Goal: Transaction & Acquisition: Download file/media

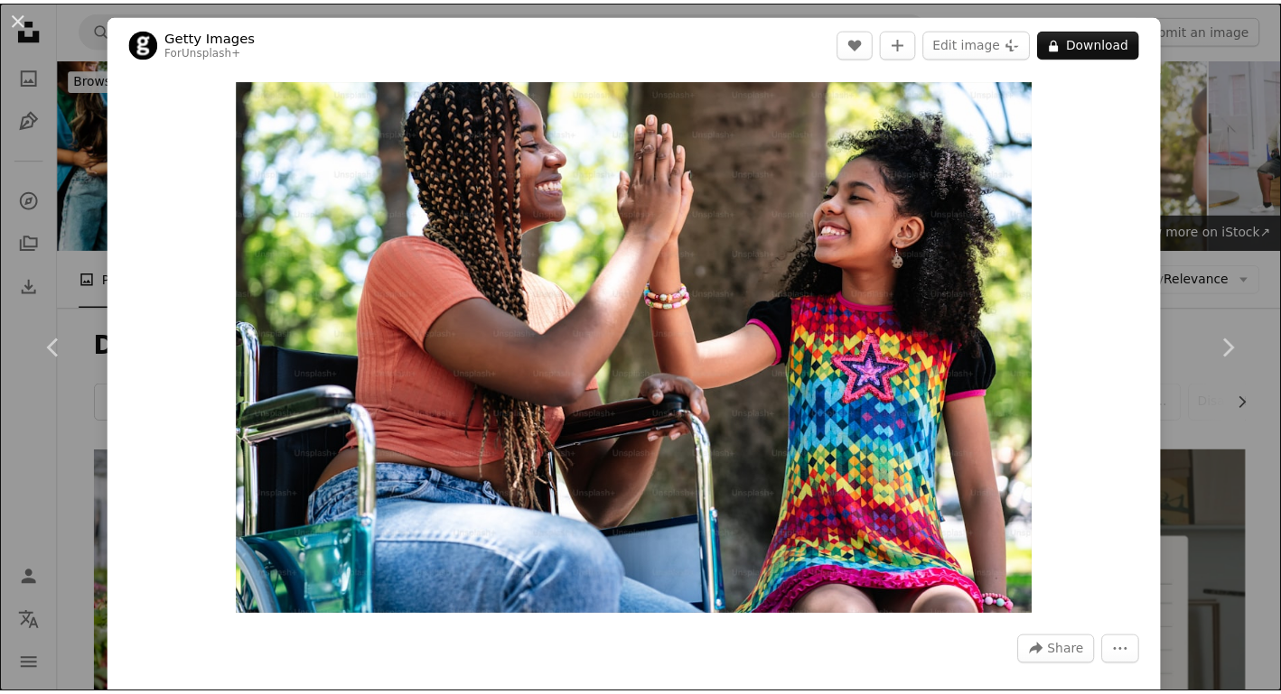
scroll to position [1059, 0]
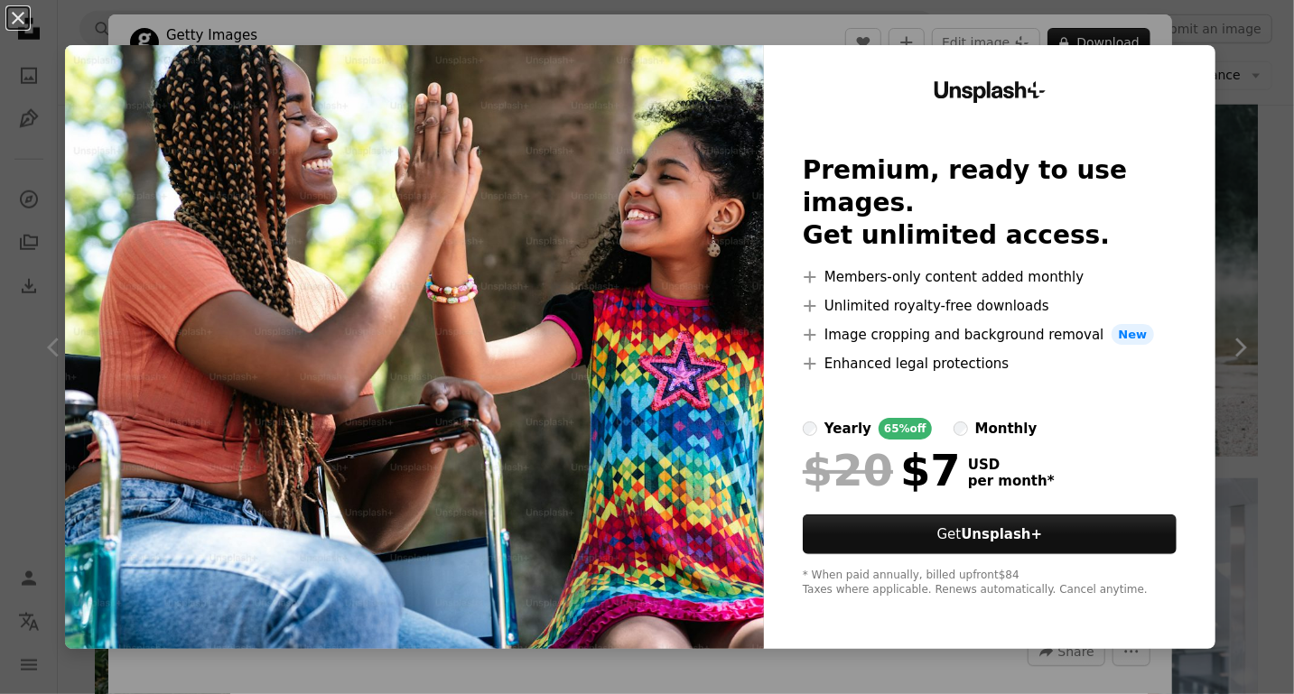
click at [1204, 139] on div "An X shape Unsplash+ Premium, ready to use images. Get unlimited access. A plus…" at bounding box center [647, 347] width 1294 height 694
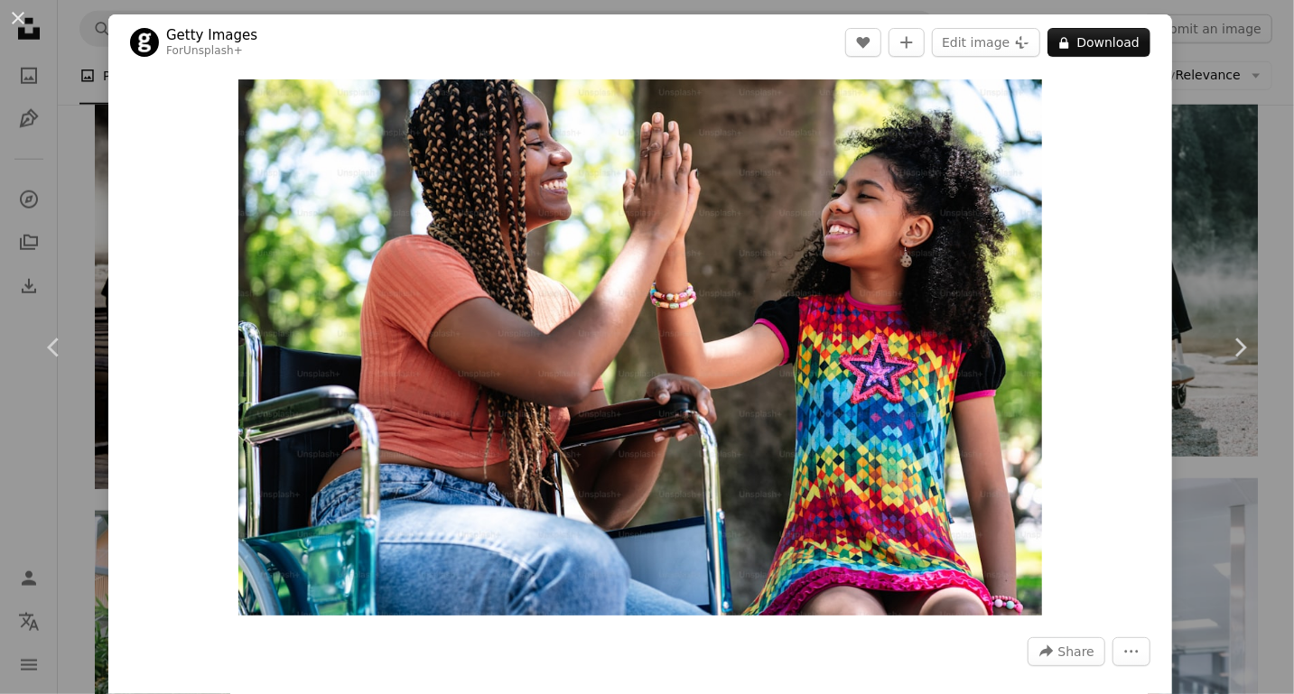
click at [1190, 157] on div "An X shape Chevron left Chevron right Getty Images For Unsplash+ A heart A plus…" at bounding box center [647, 347] width 1294 height 694
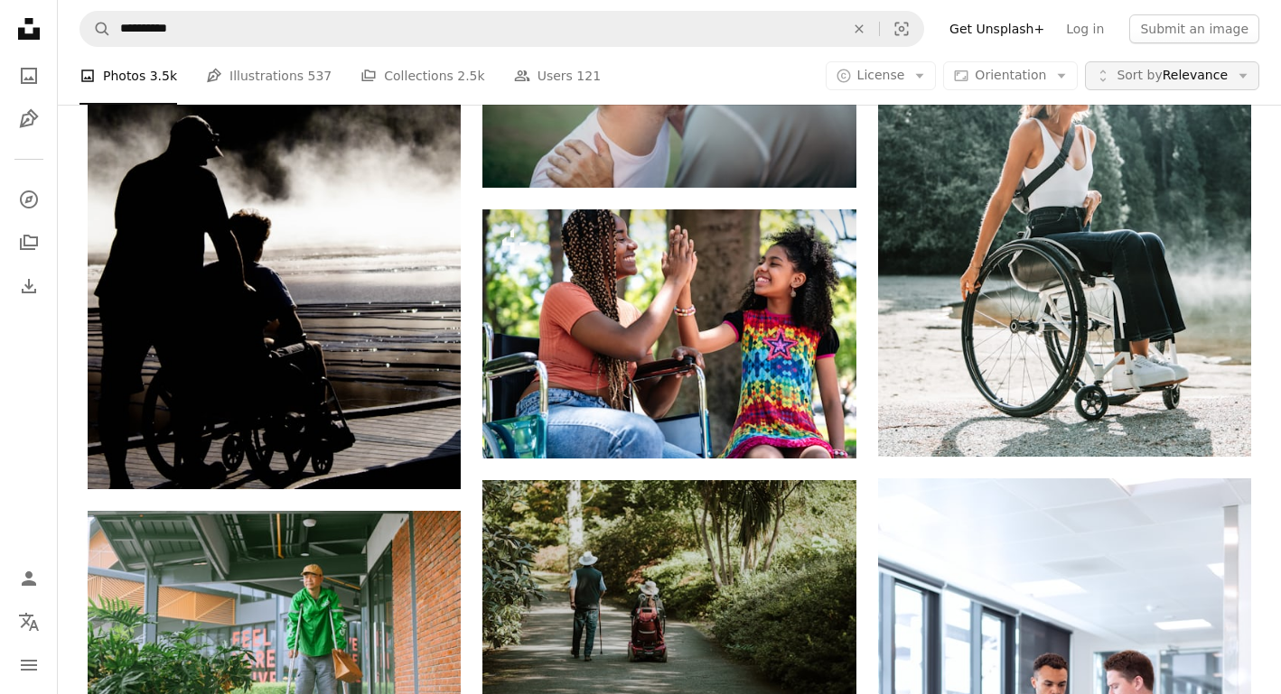
click at [1160, 68] on span "Sort by" at bounding box center [1138, 75] width 45 height 14
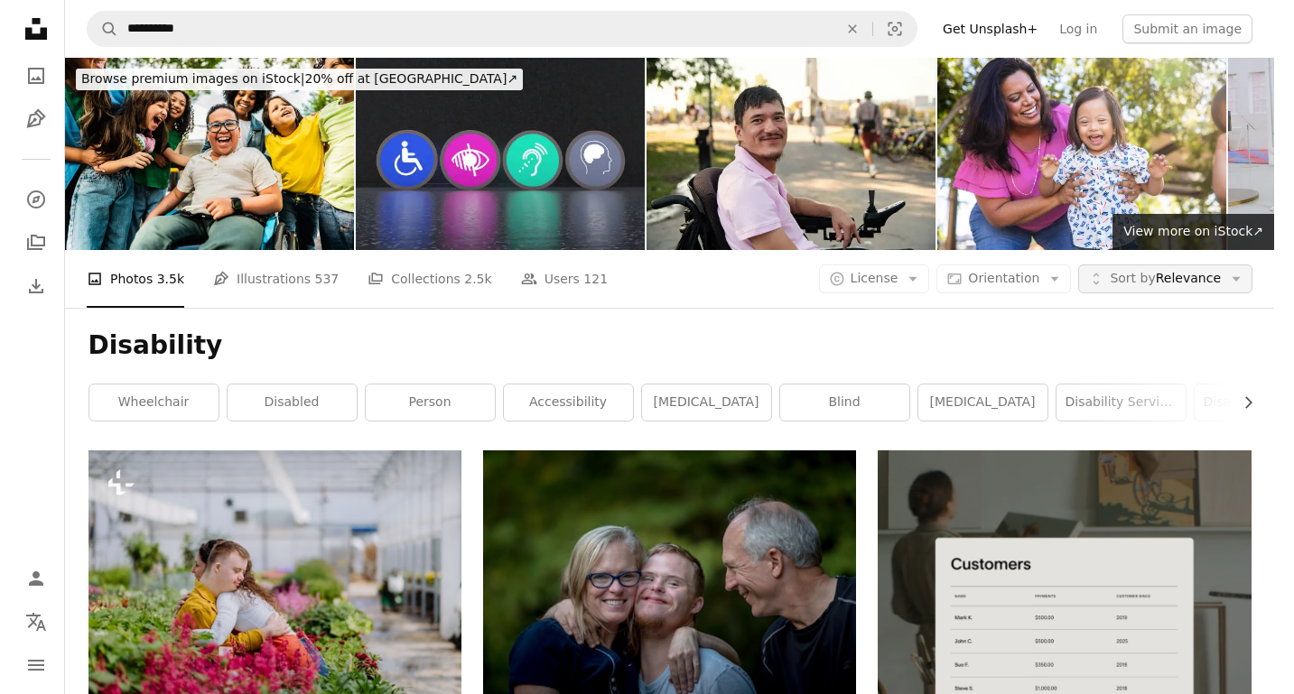
scroll to position [1059, 0]
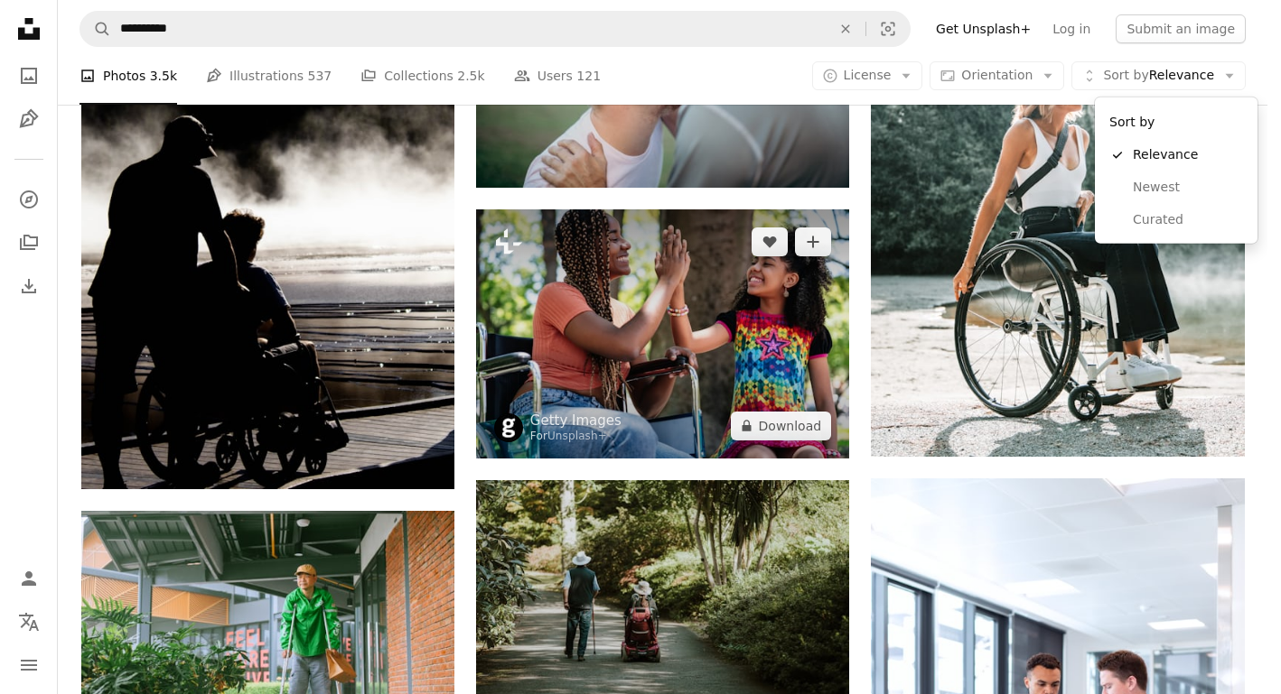
click at [797, 272] on body "**********" at bounding box center [633, 347] width 1267 height 694
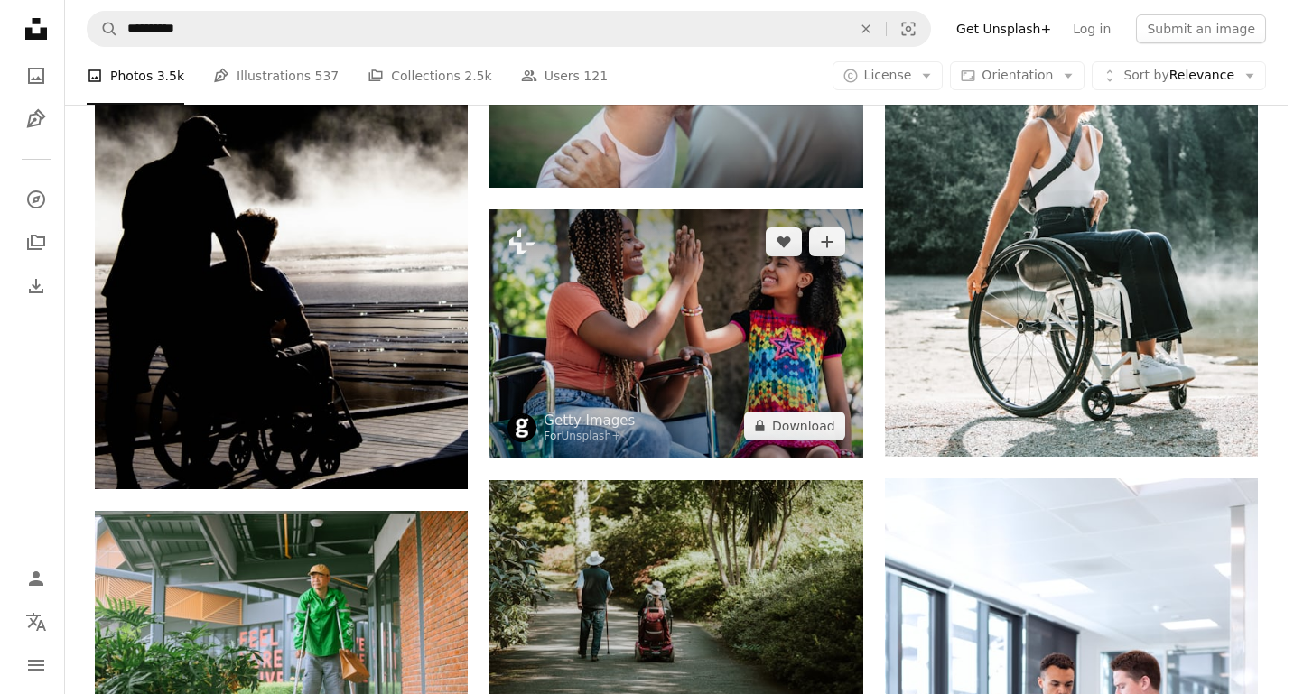
scroll to position [0, 0]
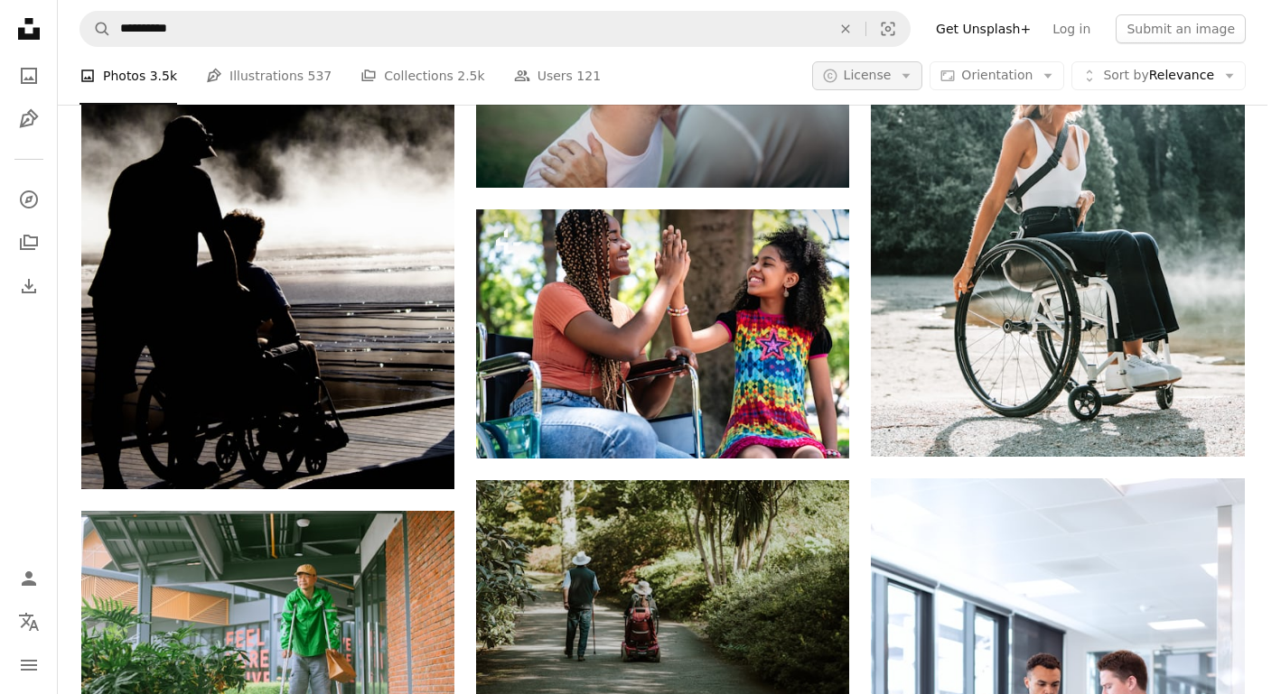
click at [891, 82] on span "License" at bounding box center [867, 75] width 48 height 14
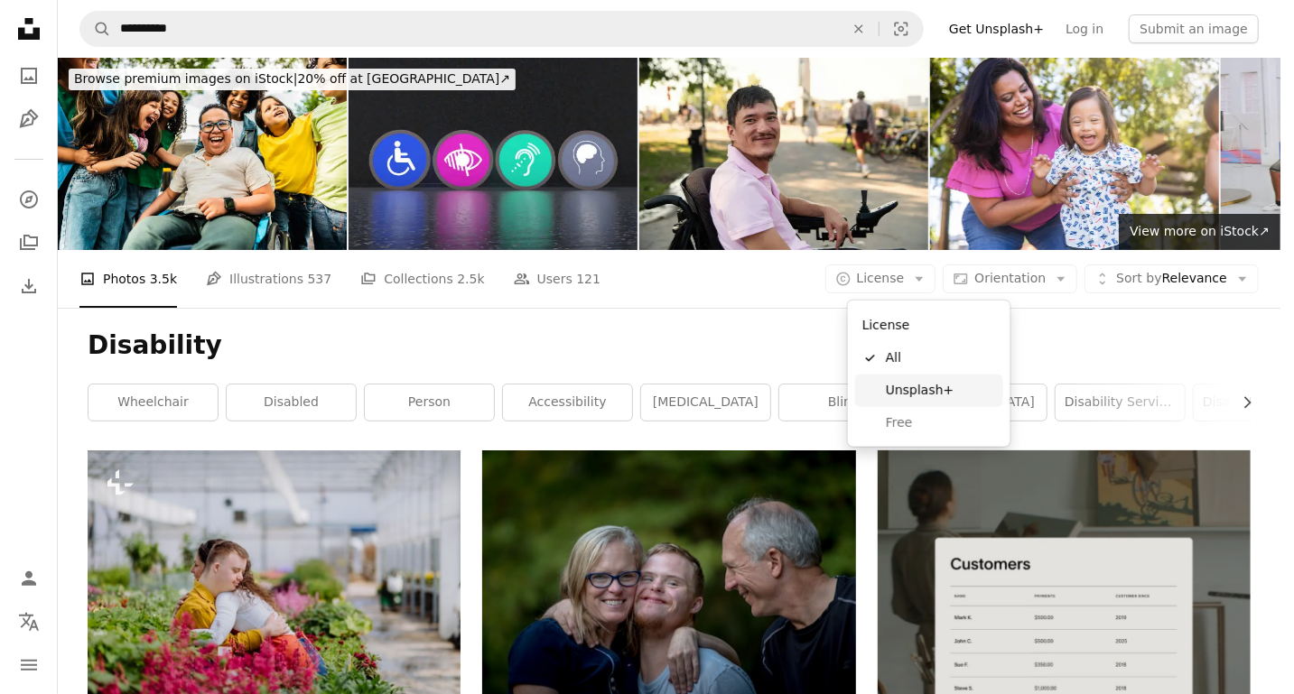
click at [905, 413] on link "Free" at bounding box center [929, 423] width 148 height 33
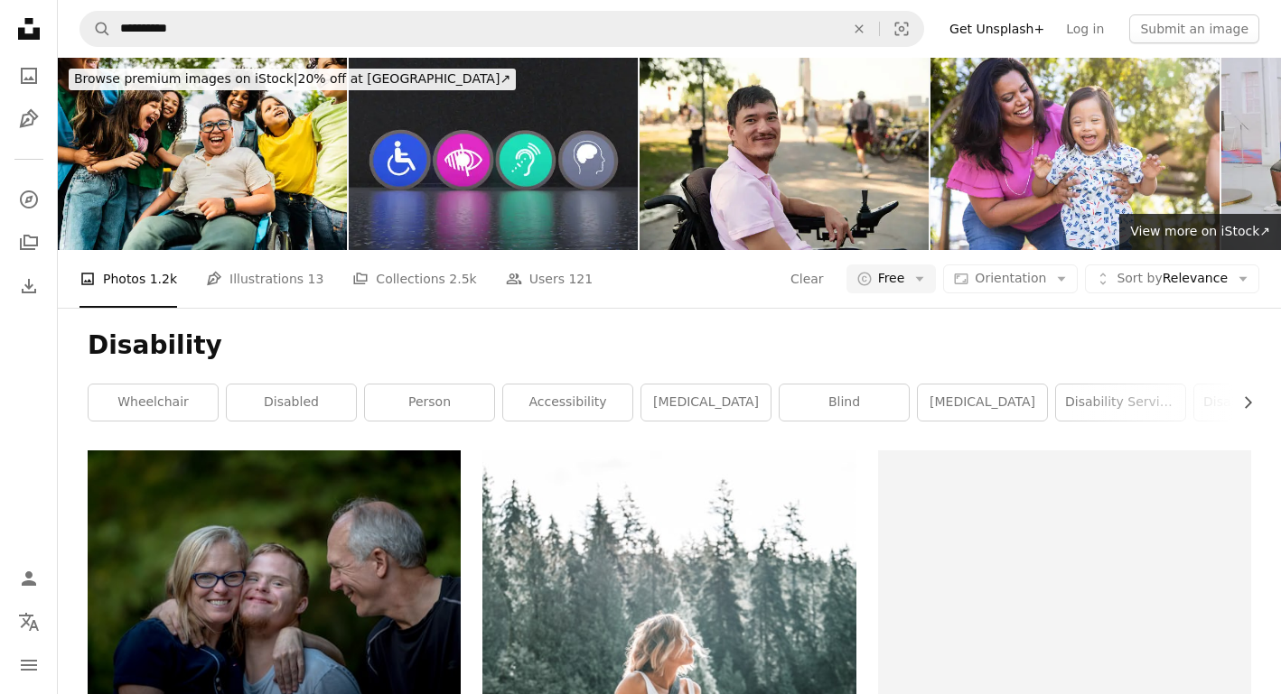
scroll to position [2269, 0]
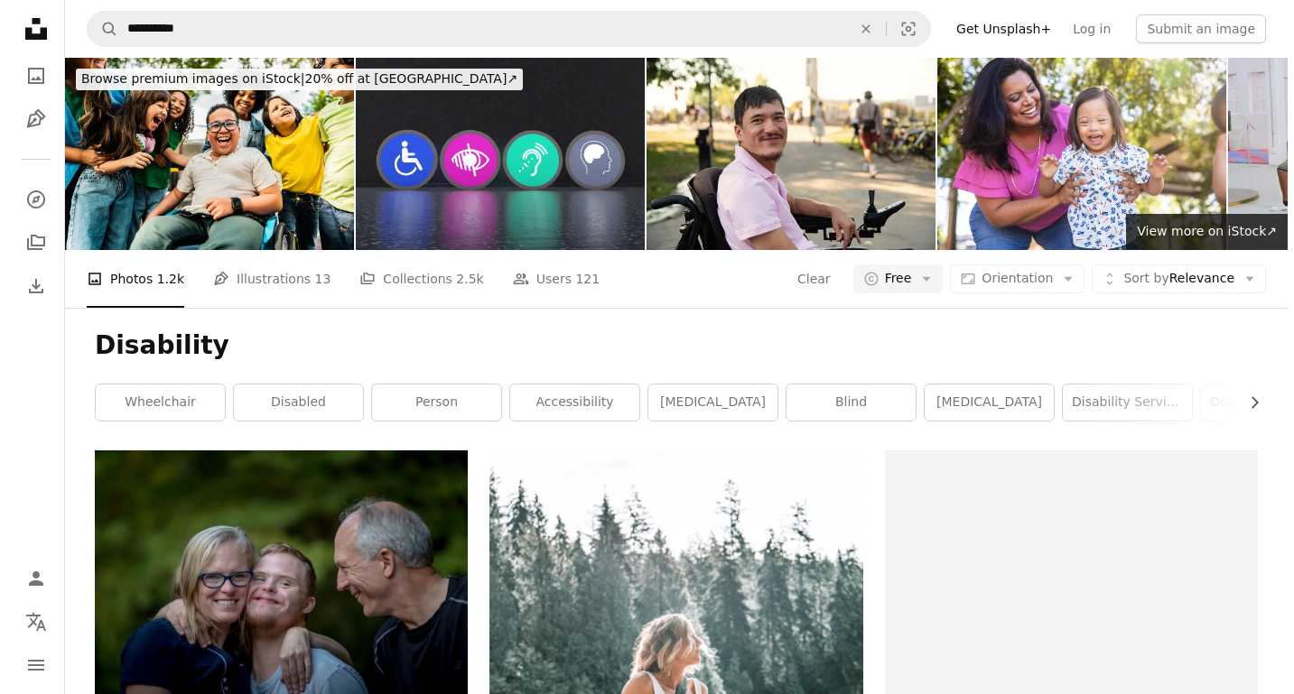
scroll to position [3338, 0]
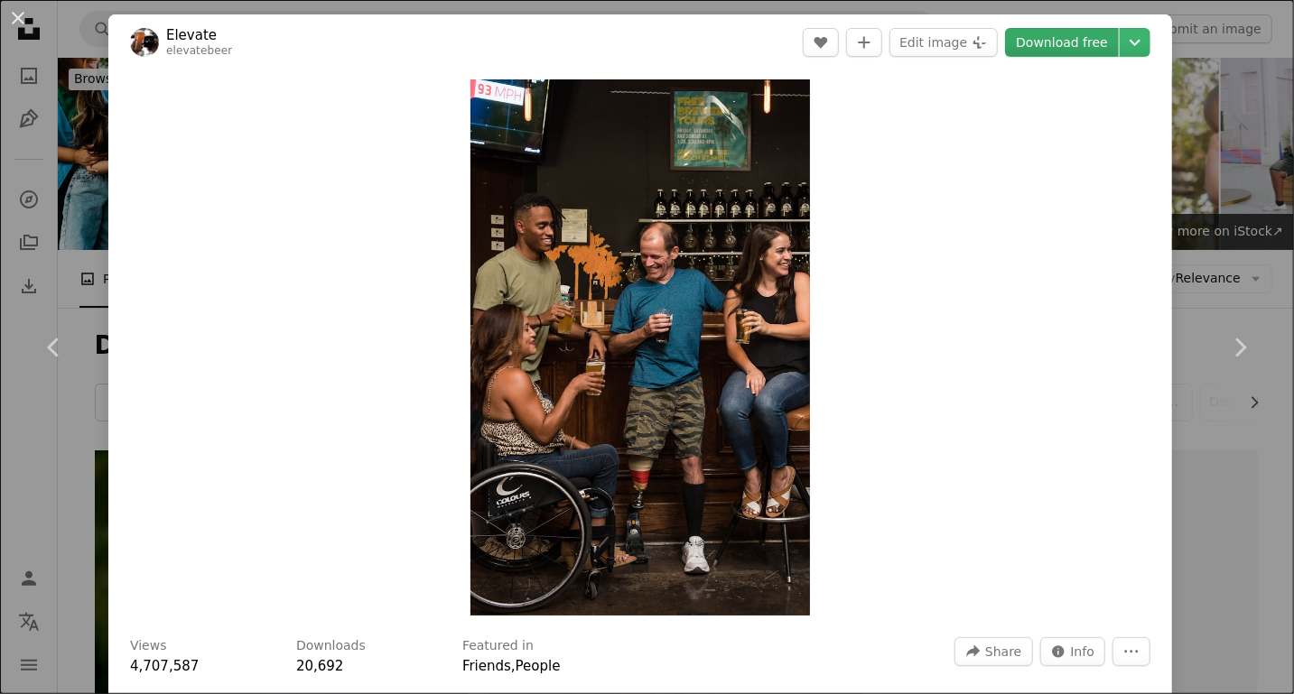
click at [1051, 40] on link "Download free" at bounding box center [1062, 42] width 114 height 29
